Goal: Information Seeking & Learning: Learn about a topic

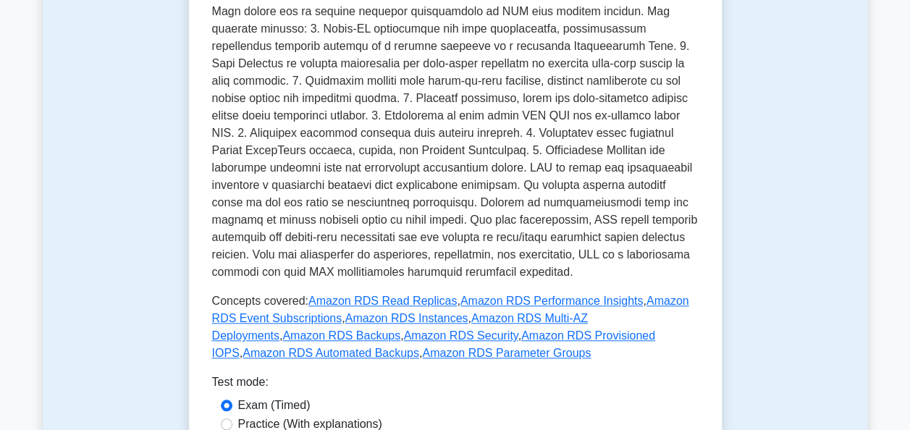
scroll to position [686, 0]
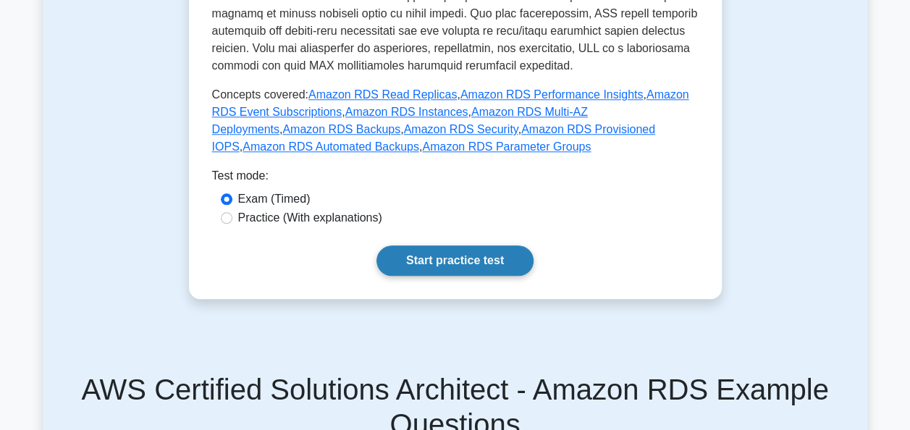
click at [452, 245] on link "Start practice test" at bounding box center [454, 260] width 157 height 30
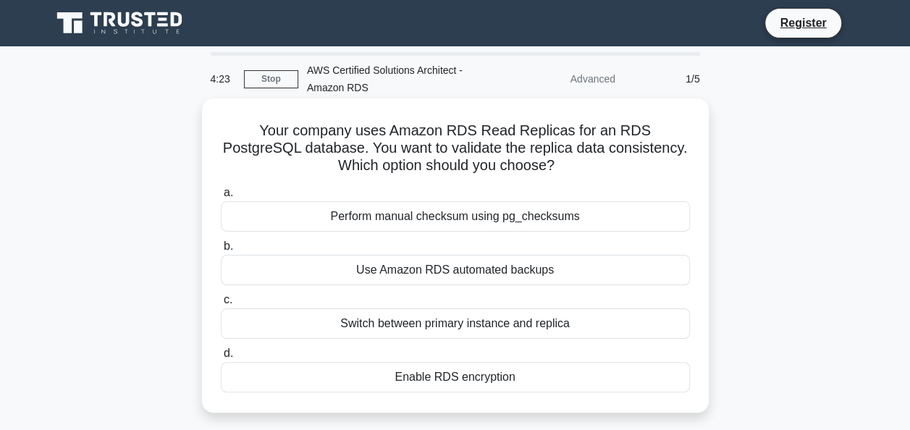
click at [496, 211] on div "Perform manual checksum using pg_checksums" at bounding box center [455, 216] width 469 height 30
click at [221, 198] on input "a. Perform manual checksum using pg_checksums" at bounding box center [221, 192] width 0 height 9
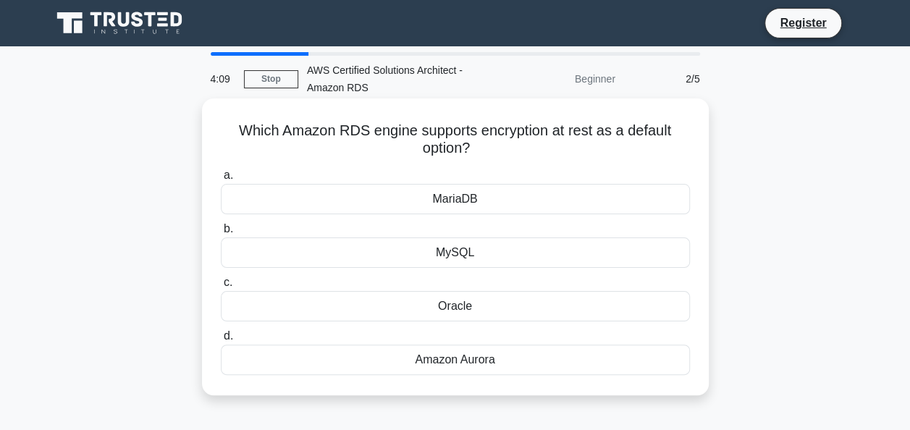
click at [486, 206] on div "MariaDB" at bounding box center [455, 199] width 469 height 30
click at [221, 180] on input "a. MariaDB" at bounding box center [221, 175] width 0 height 9
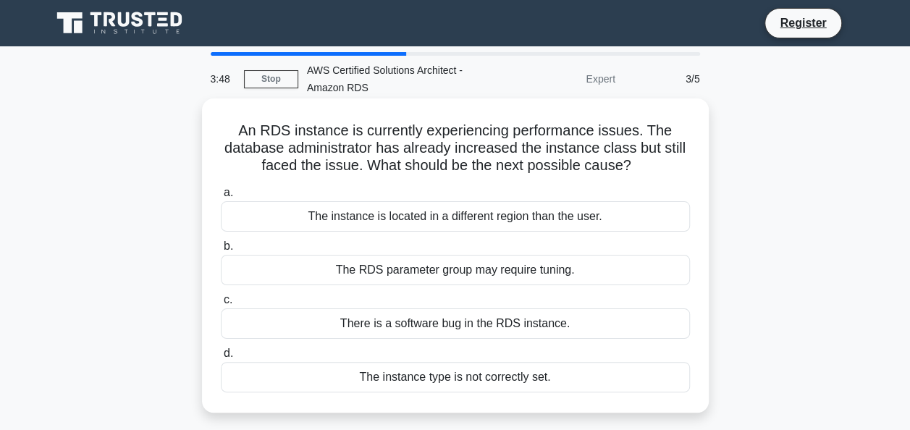
click at [538, 271] on div "The RDS parameter group may require tuning." at bounding box center [455, 270] width 469 height 30
click at [221, 251] on input "b. The RDS parameter group may require tuning." at bounding box center [221, 246] width 0 height 9
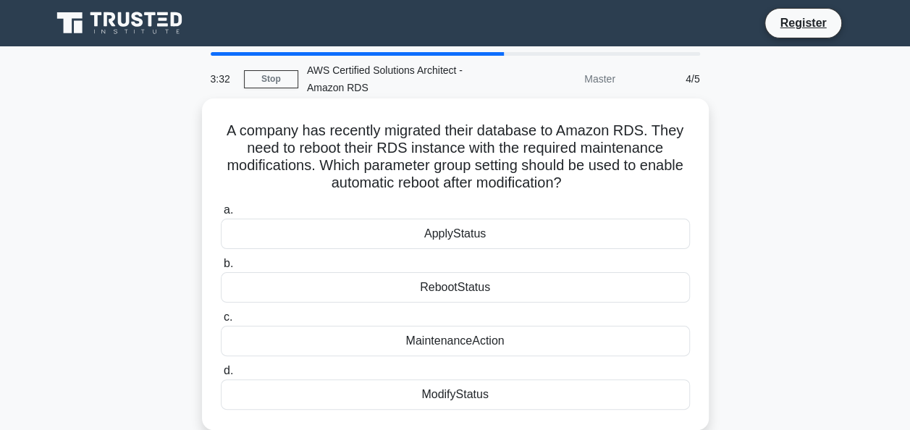
click at [496, 343] on div "MaintenanceAction" at bounding box center [455, 341] width 469 height 30
click at [221, 322] on input "c. MaintenanceAction" at bounding box center [221, 317] width 0 height 9
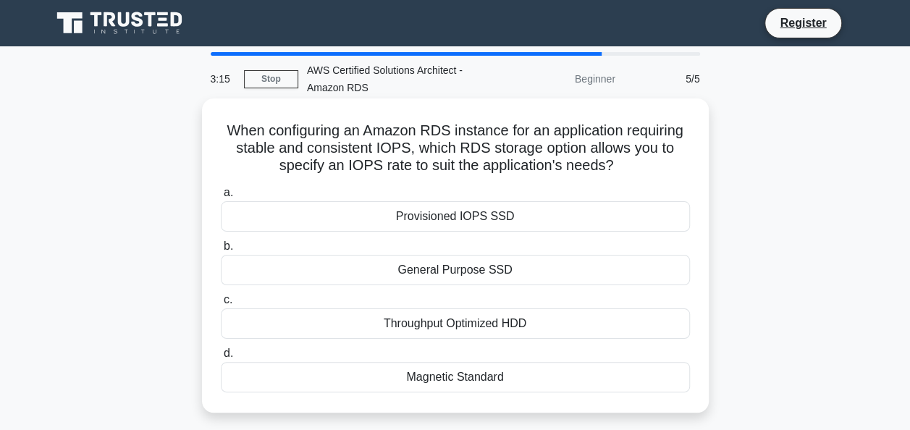
click at [542, 327] on div "Throughput Optimized HDD" at bounding box center [455, 323] width 469 height 30
click at [221, 305] on input "c. Throughput Optimized HDD" at bounding box center [221, 299] width 0 height 9
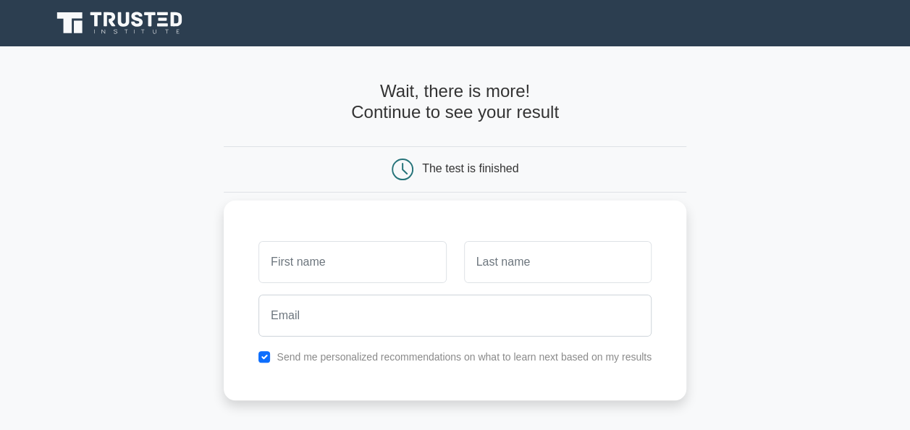
click at [365, 266] on input "text" at bounding box center [351, 262] width 187 height 42
type input "test"
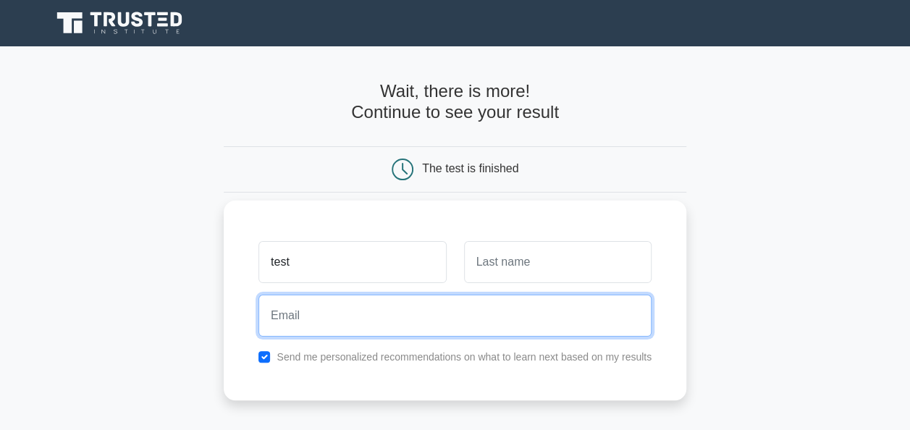
click at [344, 310] on input "email" at bounding box center [454, 316] width 393 height 42
type input "[EMAIL_ADDRESS][DOMAIN_NAME]"
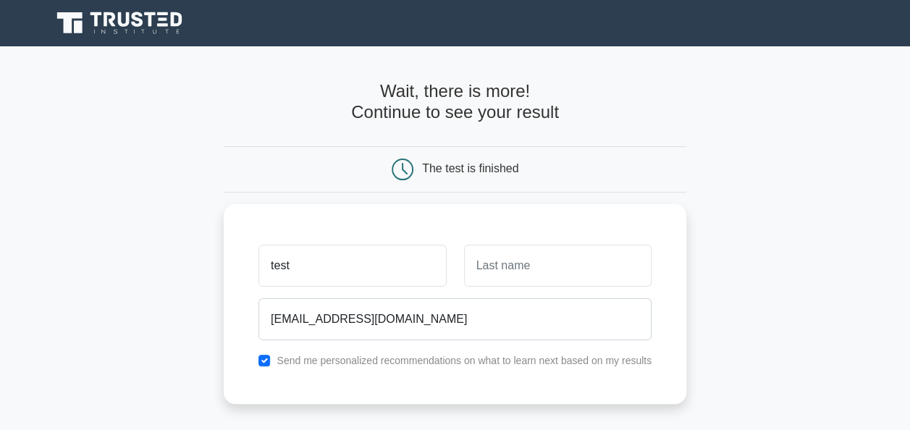
click at [804, 194] on main "Wait, there is more! Continue to see your result The test is finished test" at bounding box center [455, 306] width 910 height 521
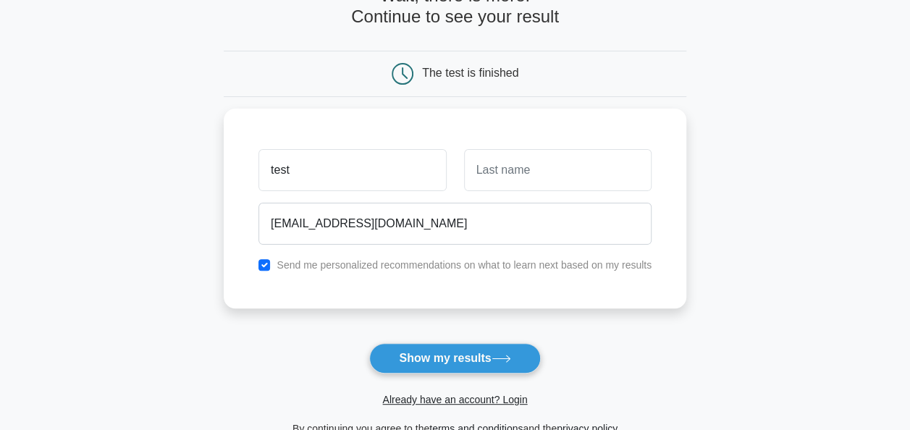
scroll to position [98, 0]
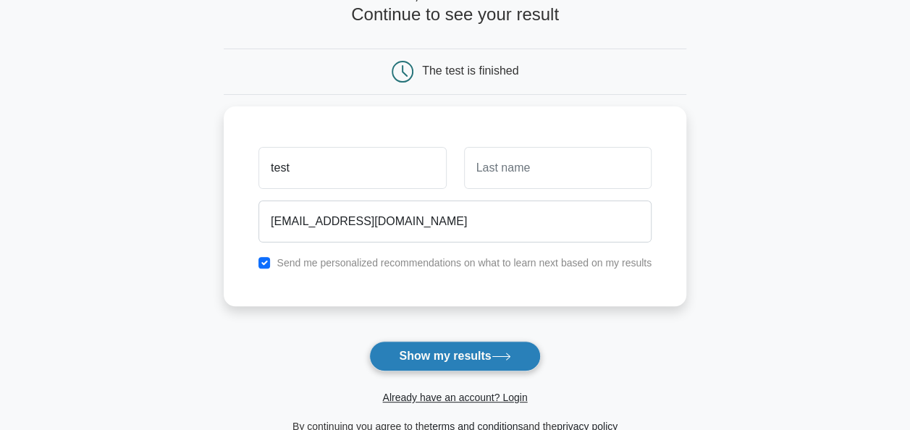
click at [436, 347] on button "Show my results" at bounding box center [454, 356] width 171 height 30
type input "test"
click at [417, 355] on button "Show my results" at bounding box center [454, 356] width 171 height 30
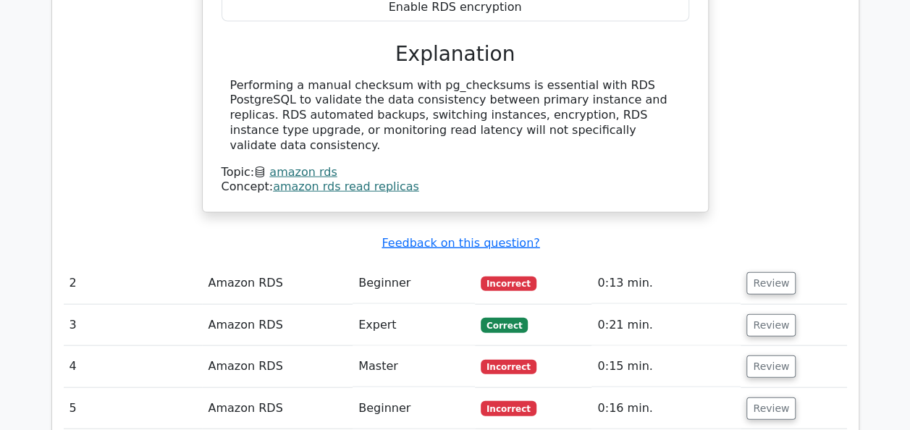
scroll to position [1454, 0]
click at [768, 272] on button "Review" at bounding box center [770, 283] width 49 height 22
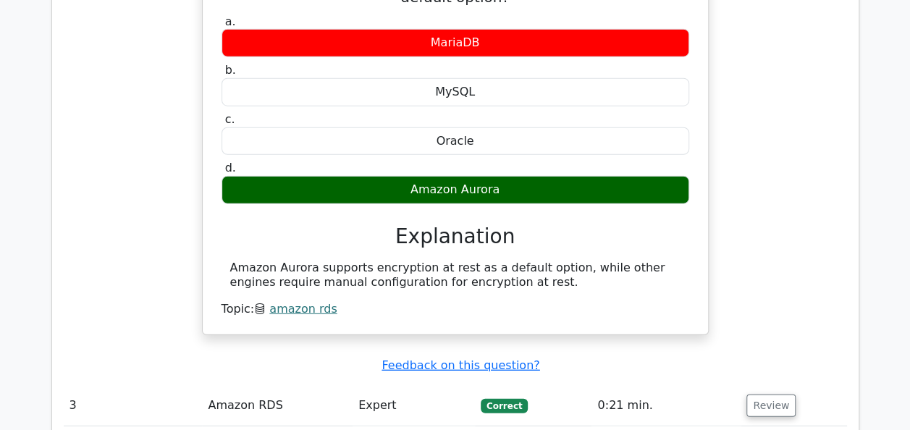
scroll to position [1825, 0]
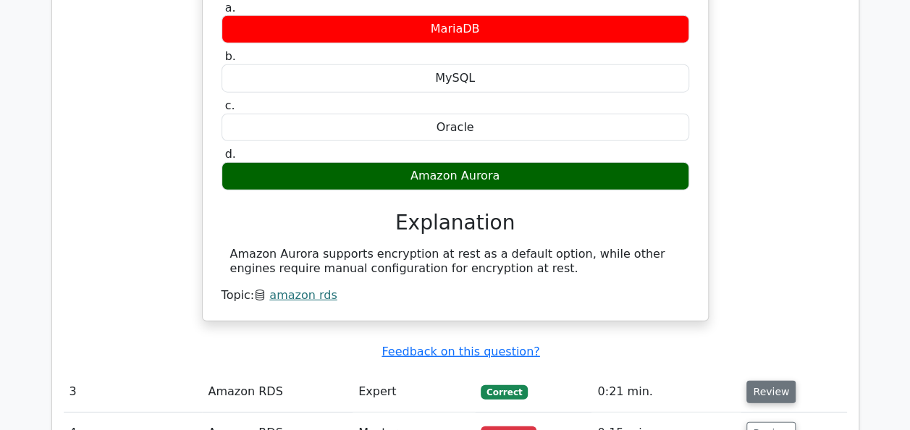
click at [785, 381] on button "Review" at bounding box center [770, 392] width 49 height 22
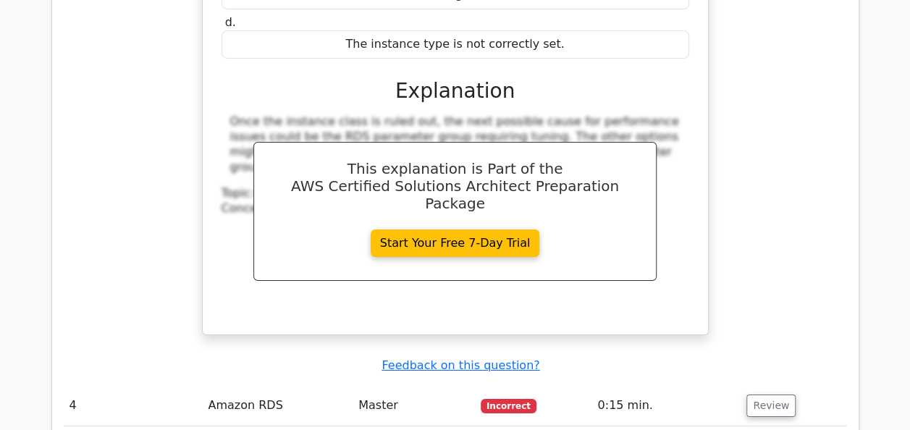
scroll to position [2535, 0]
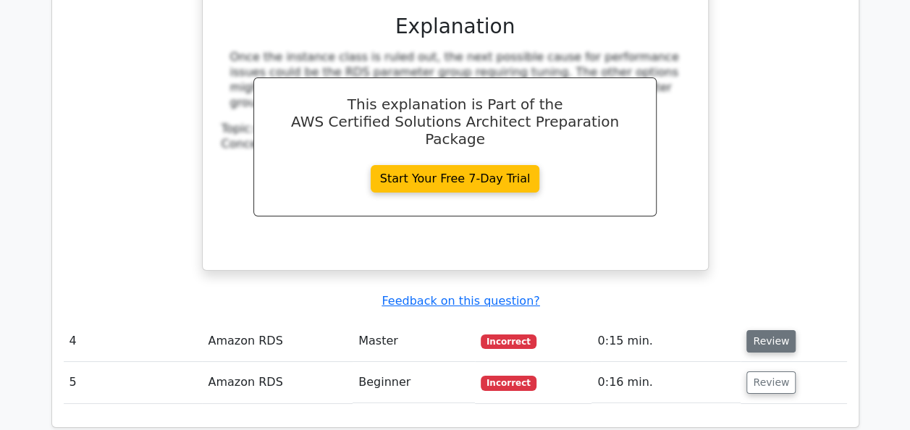
click at [780, 330] on button "Review" at bounding box center [770, 341] width 49 height 22
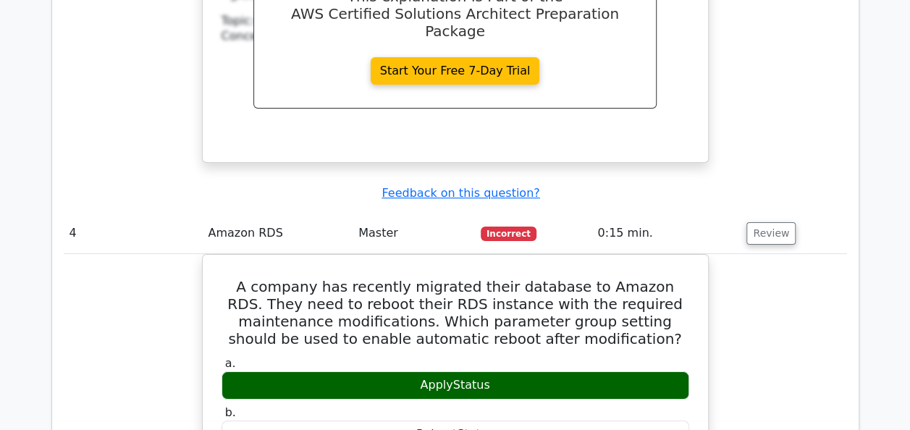
scroll to position [2641, 0]
